Goal: Task Accomplishment & Management: Manage account settings

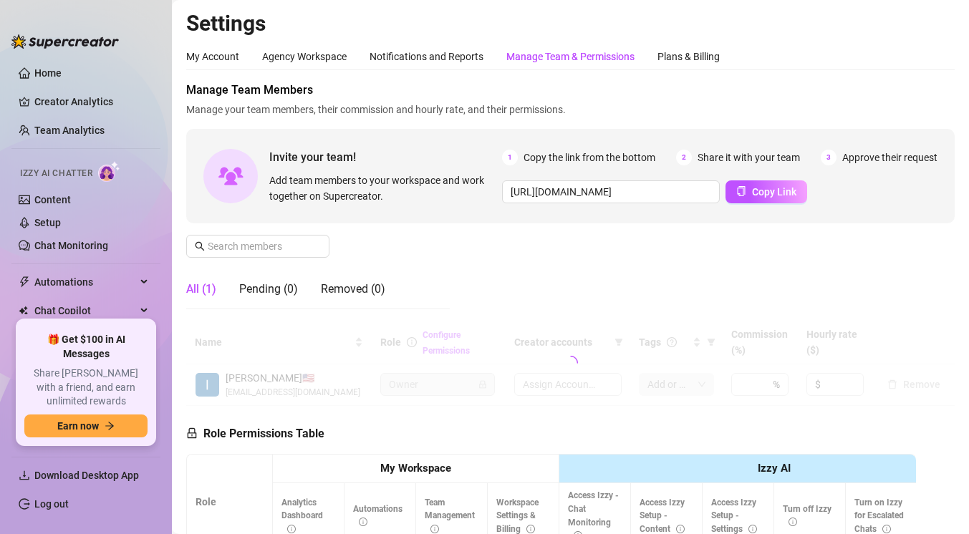
click at [554, 54] on div "Manage Team & Permissions" at bounding box center [571, 57] width 128 height 16
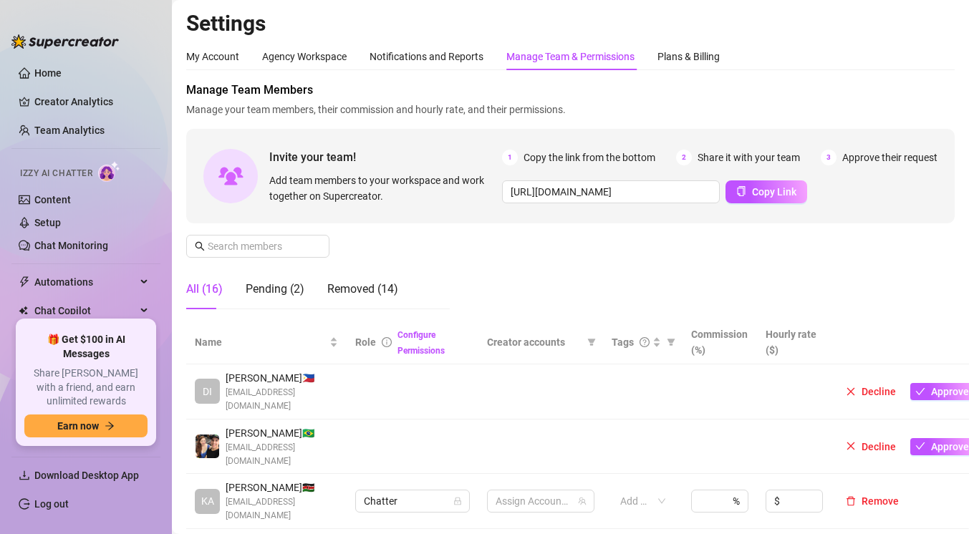
scroll to position [127, 0]
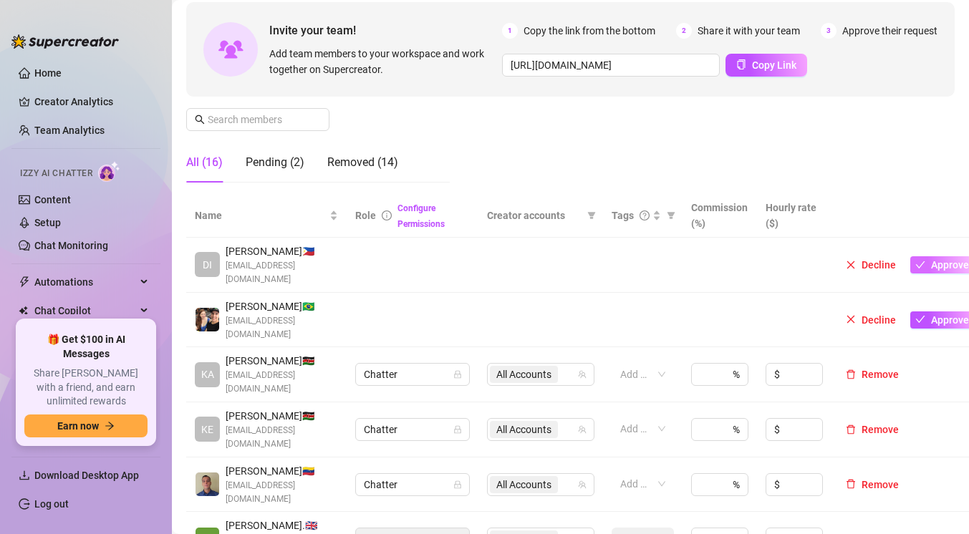
click at [945, 262] on span "Approve" at bounding box center [950, 264] width 38 height 11
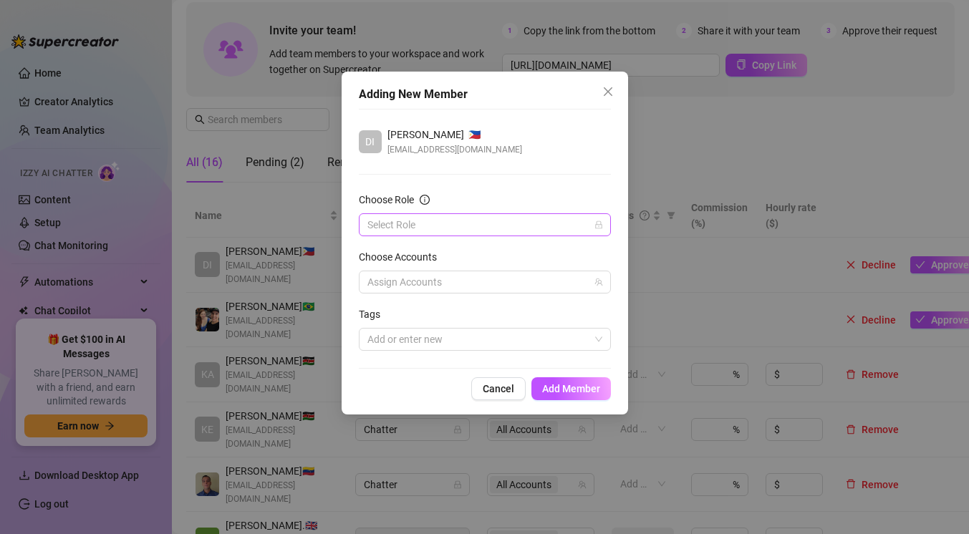
click at [538, 226] on input "Choose Role" at bounding box center [479, 224] width 222 height 21
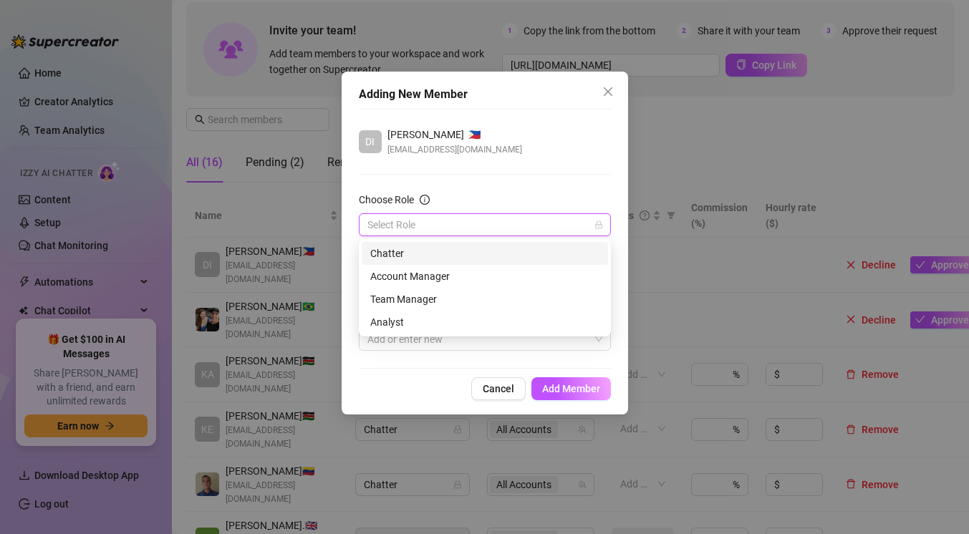
click at [467, 259] on div "Chatter" at bounding box center [484, 254] width 229 height 16
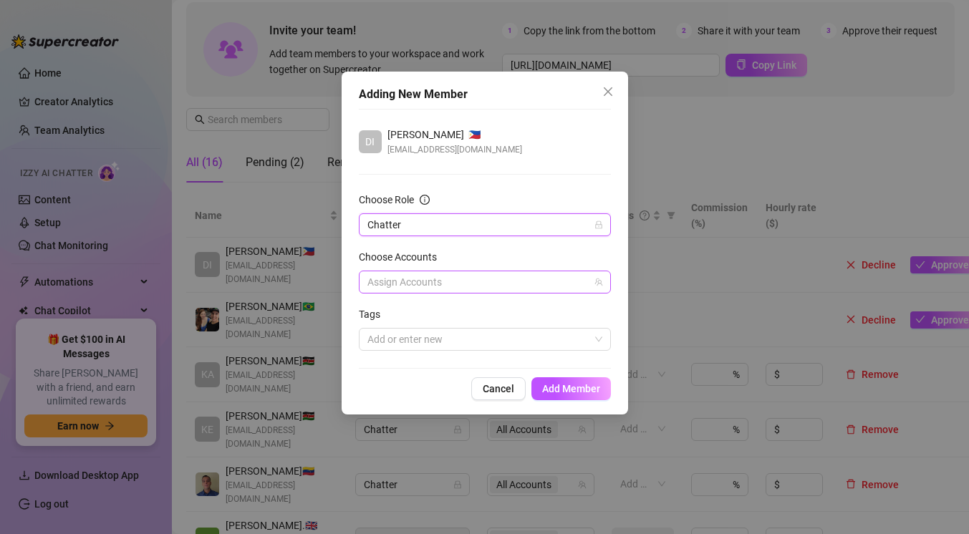
click at [464, 282] on div at bounding box center [477, 282] width 231 height 20
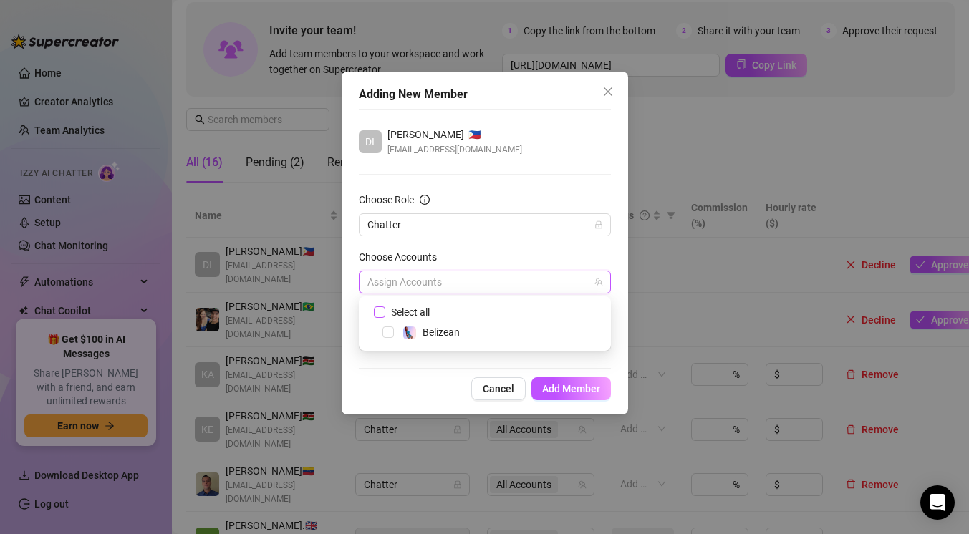
click at [430, 312] on span "Select all" at bounding box center [410, 312] width 50 height 16
click at [384, 312] on input "Select all" at bounding box center [379, 312] width 10 height 10
checkbox input "true"
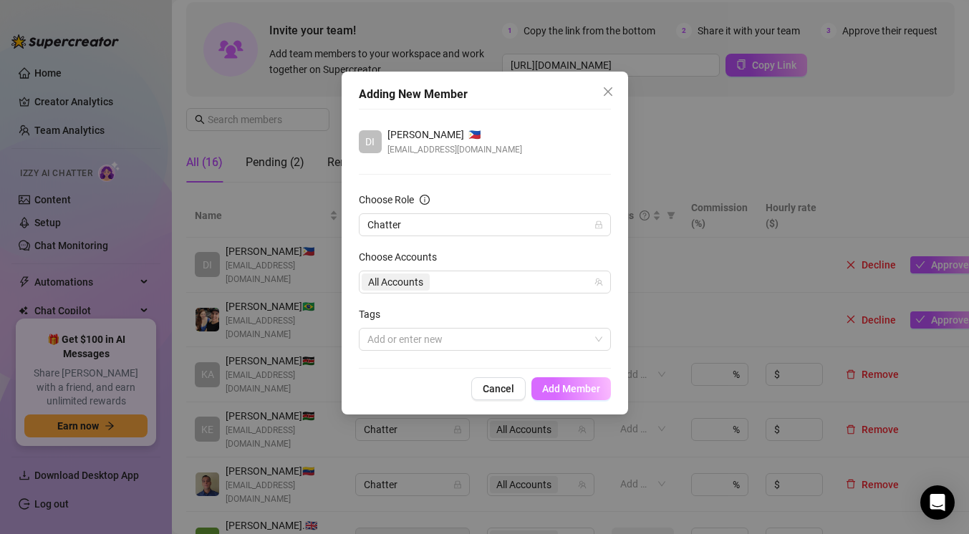
click at [569, 390] on span "Add Member" at bounding box center [571, 388] width 58 height 11
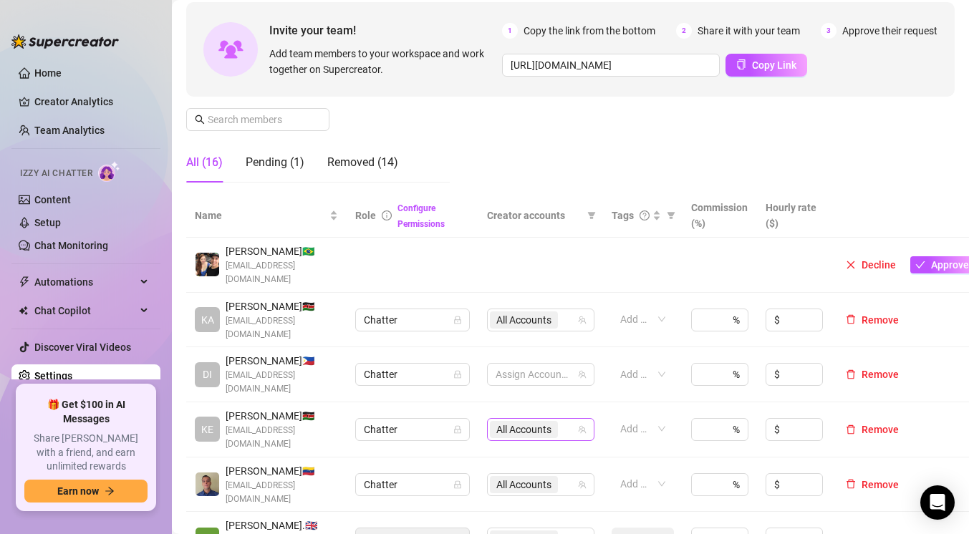
scroll to position [127, 11]
